Goal: Task Accomplishment & Management: Use online tool/utility

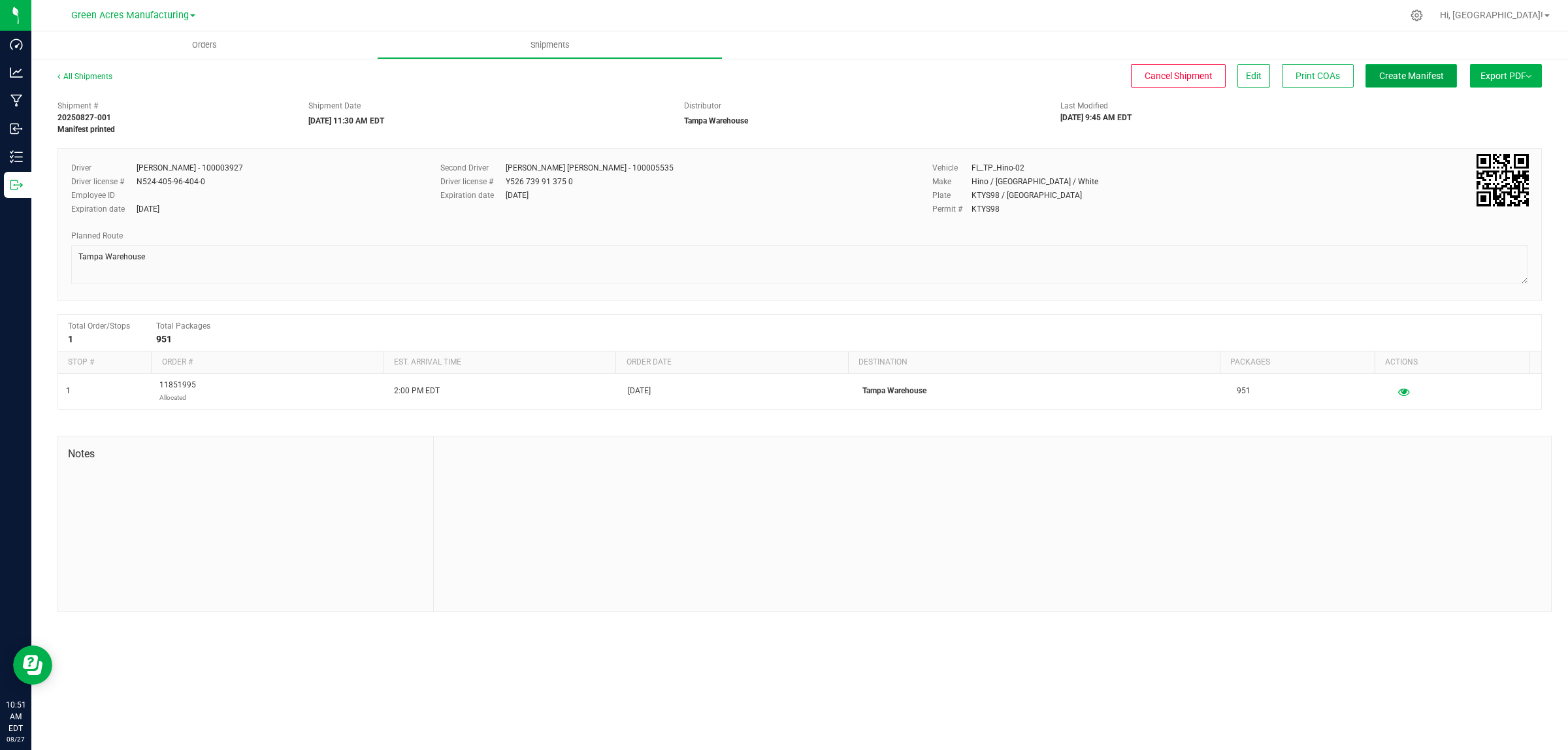
click at [1394, 80] on span "Create Manifest" at bounding box center [1411, 76] width 64 height 10
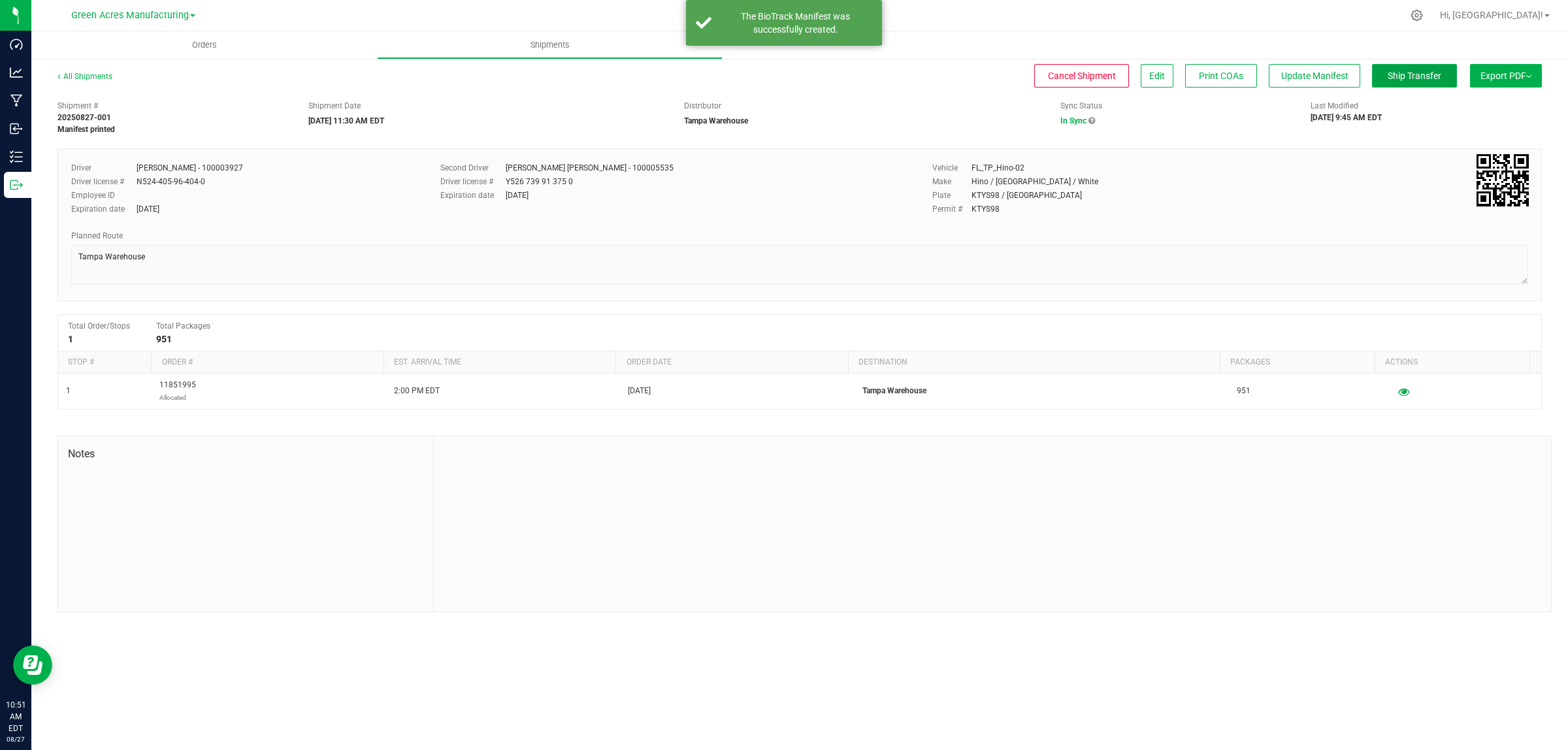
click at [1394, 80] on span "Ship Transfer" at bounding box center [1415, 76] width 53 height 10
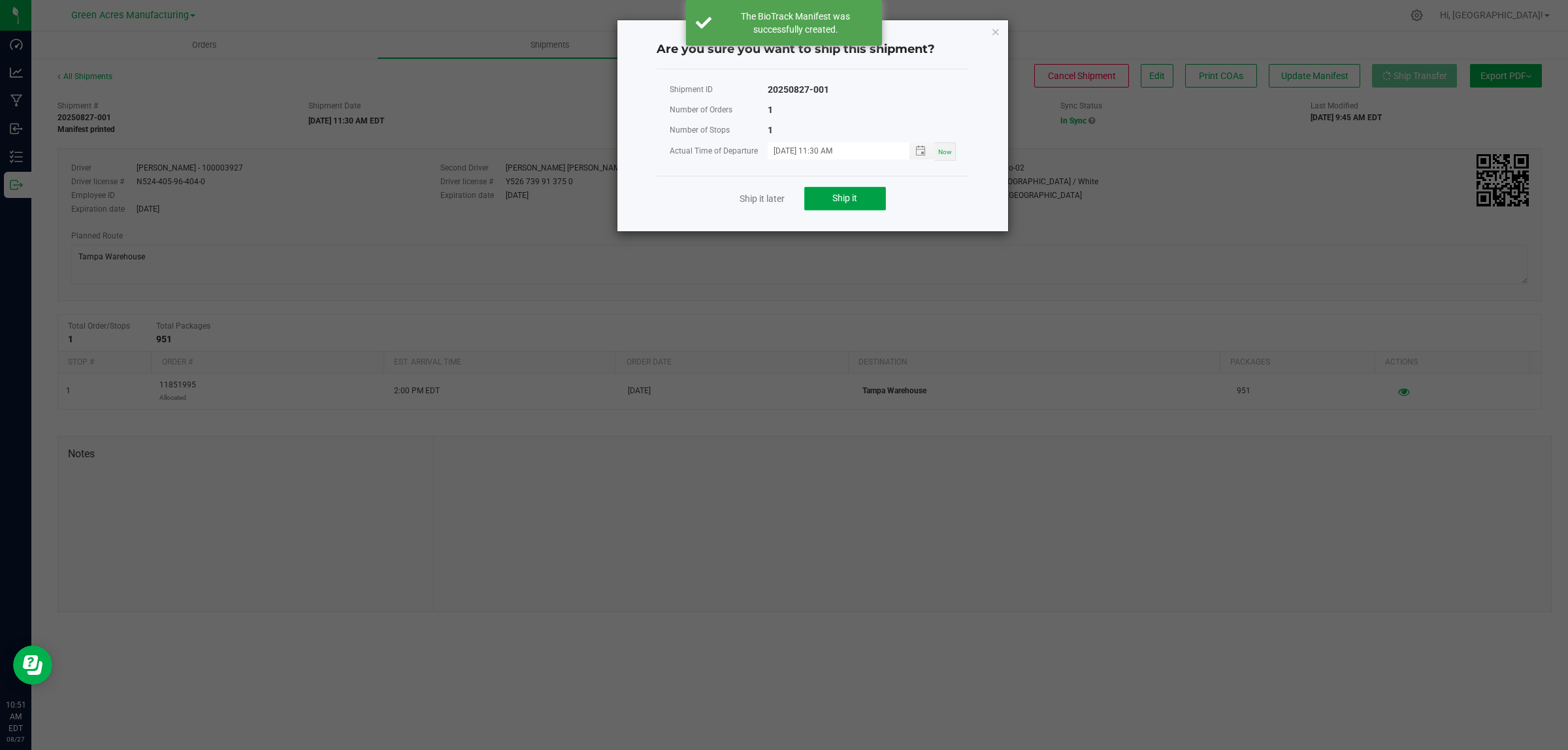
click at [827, 198] on button "Ship it" at bounding box center [845, 198] width 81 height 24
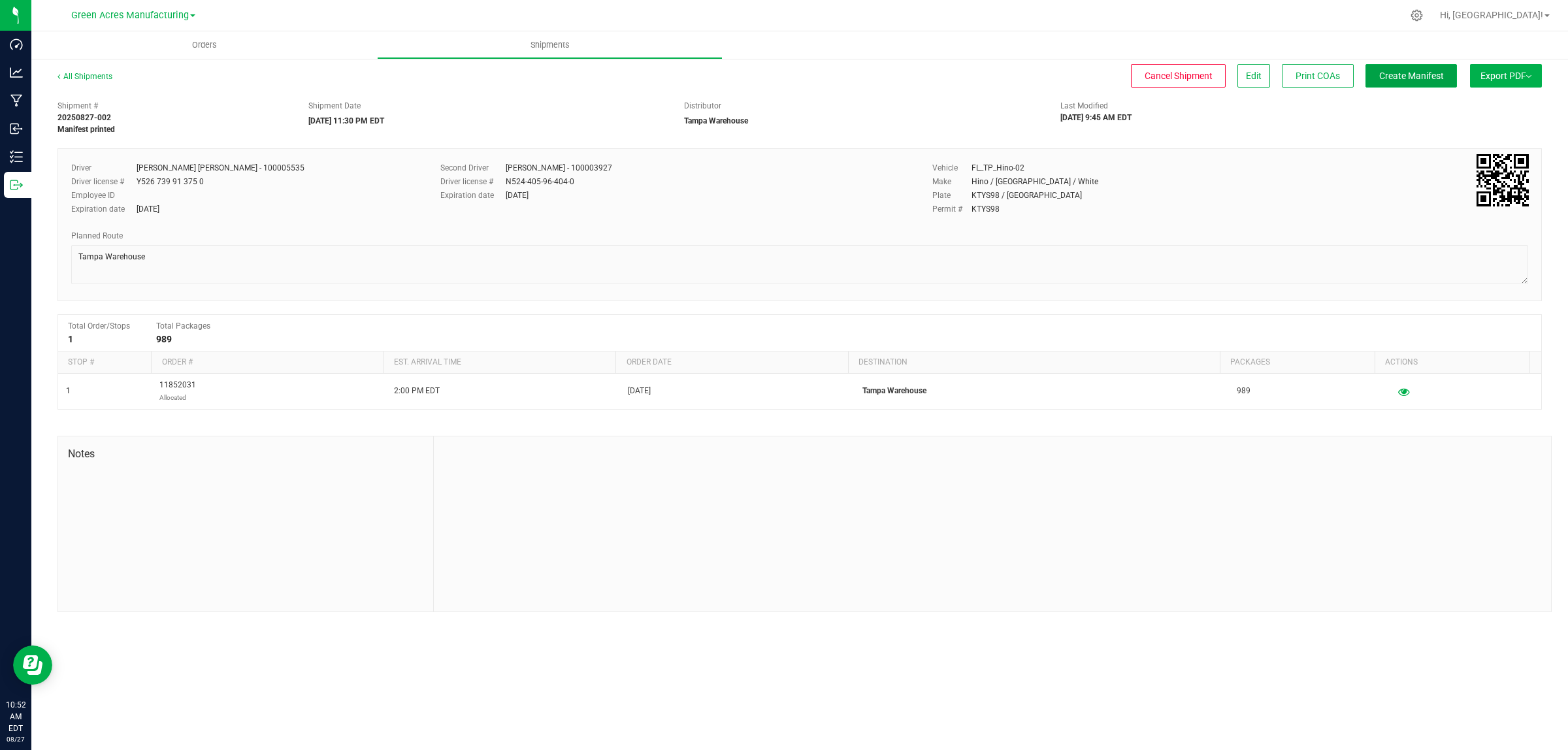
click at [1395, 70] on span "Create Manifest" at bounding box center [1411, 76] width 64 height 10
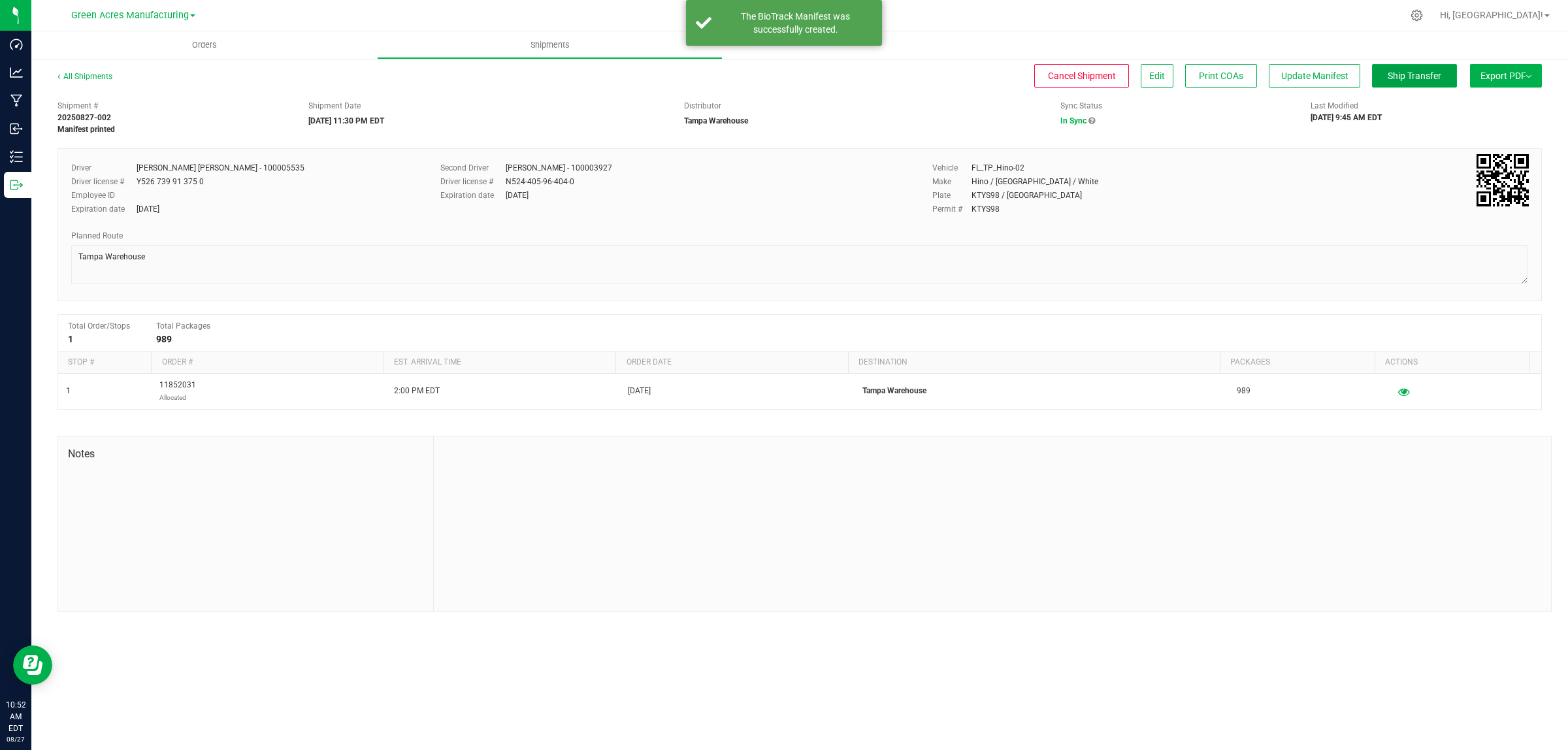
click at [1401, 77] on span "Ship Transfer" at bounding box center [1415, 76] width 53 height 10
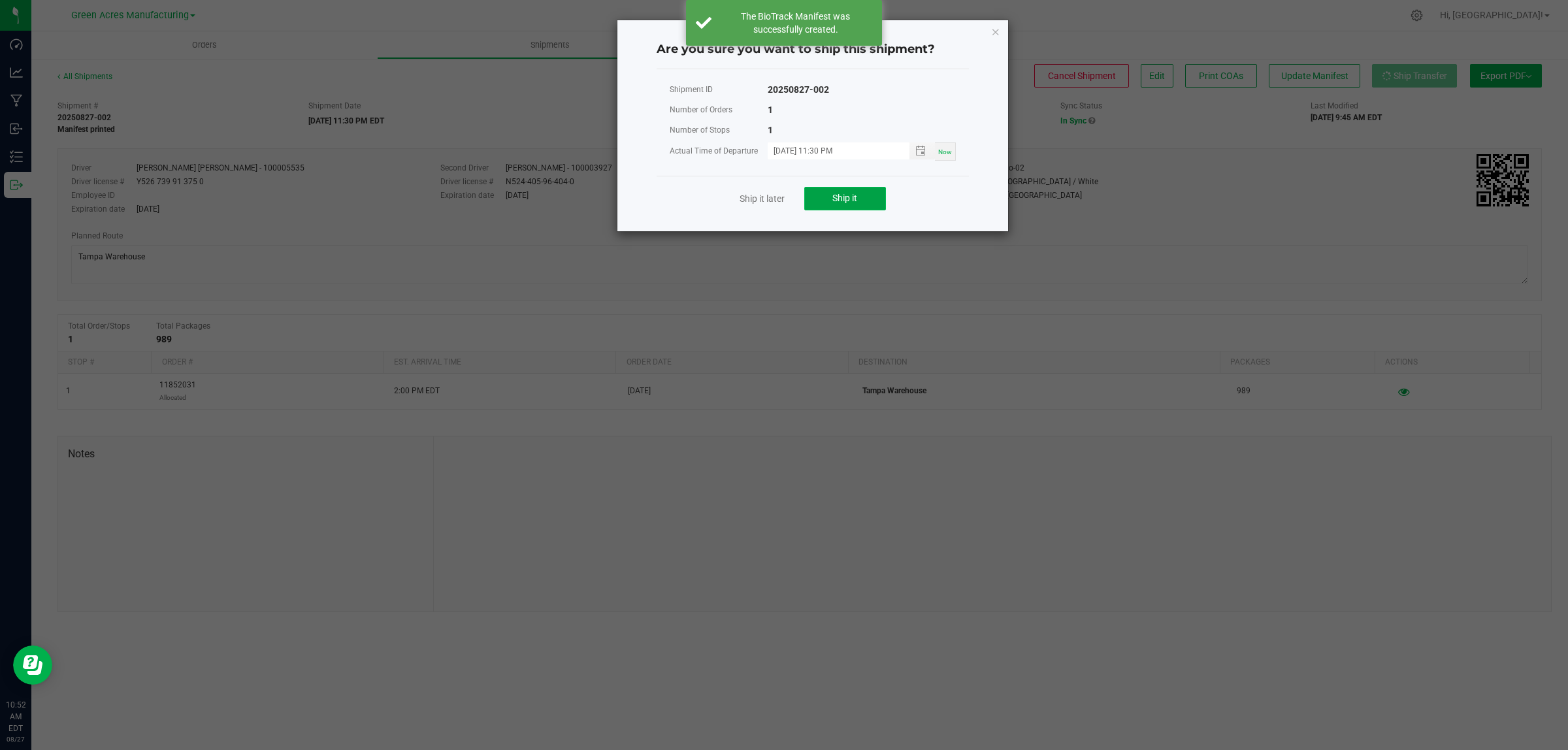
click at [848, 197] on span "Ship it" at bounding box center [845, 198] width 25 height 10
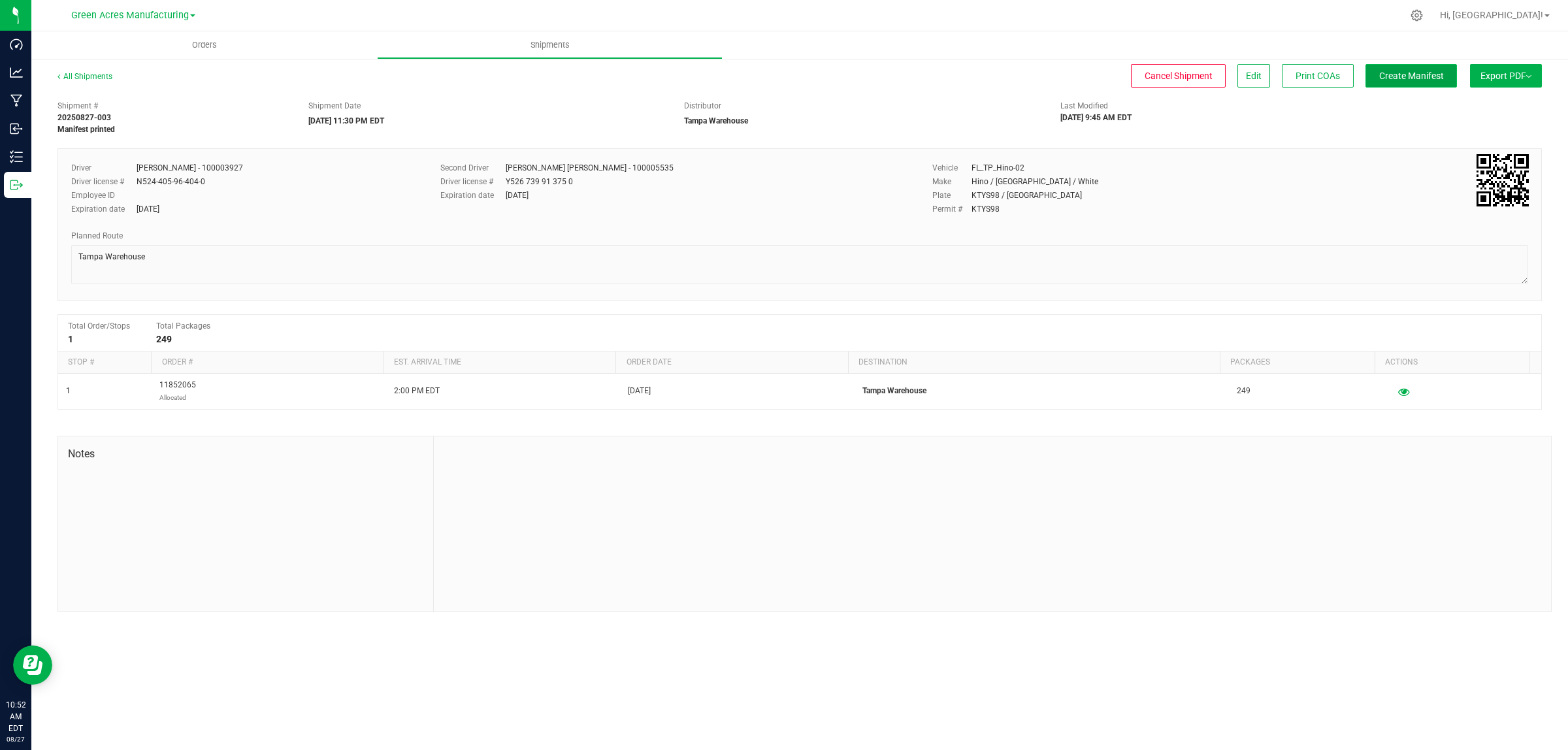
click at [1433, 70] on span "Create Manifest" at bounding box center [1411, 76] width 64 height 10
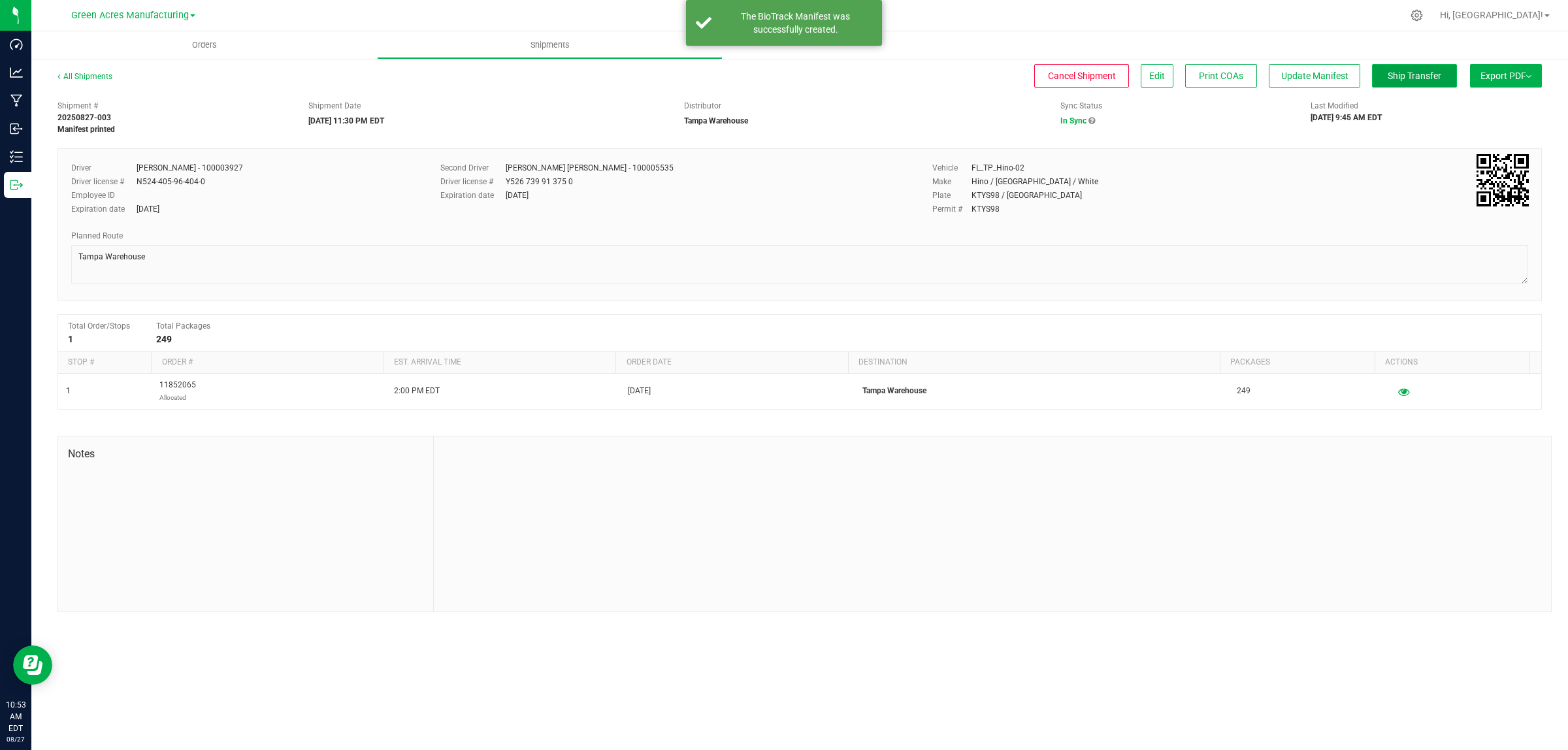
click at [1406, 77] on span "Ship Transfer" at bounding box center [1415, 76] width 53 height 10
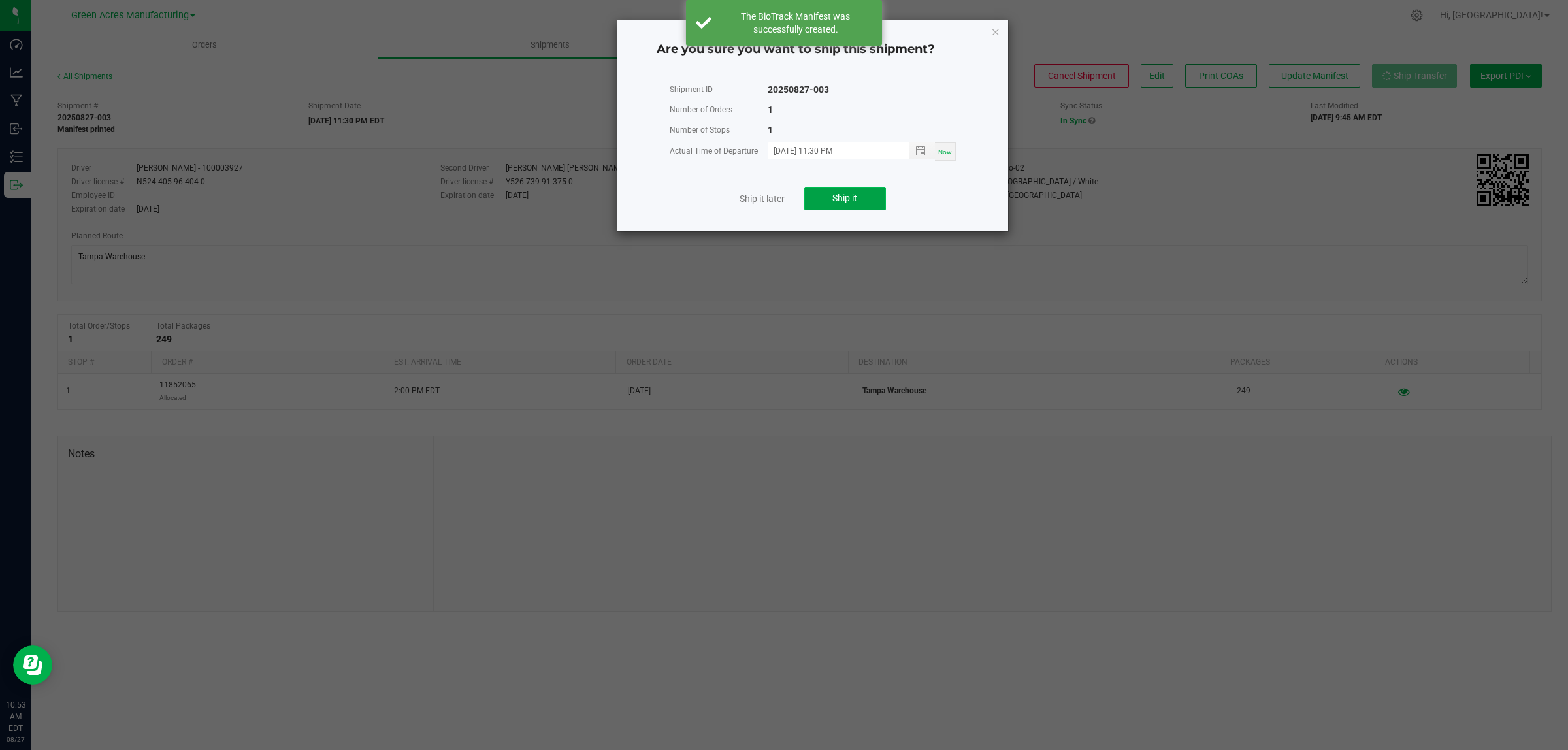
click at [849, 190] on button "Ship it" at bounding box center [845, 198] width 81 height 24
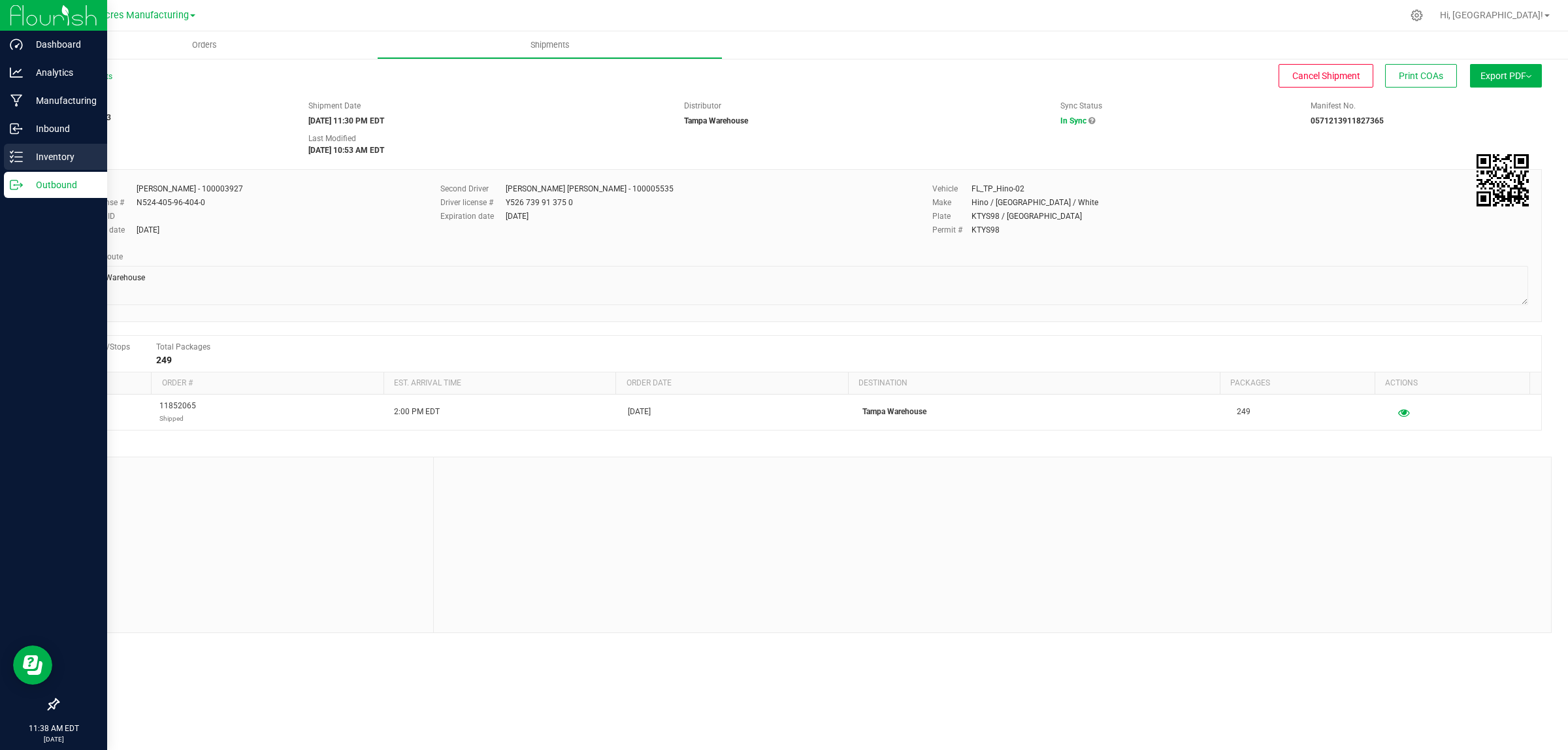
click at [24, 157] on p "Inventory" at bounding box center [62, 156] width 78 height 16
